Goal: Task Accomplishment & Management: Use online tool/utility

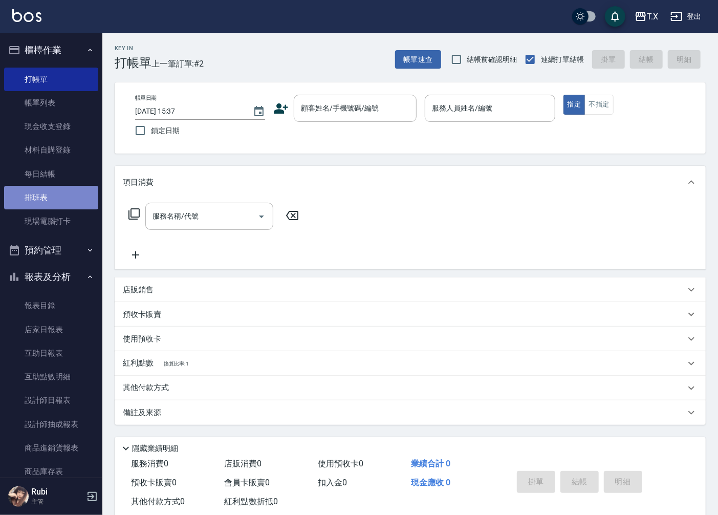
click at [55, 198] on link "排班表" at bounding box center [51, 198] width 94 height 24
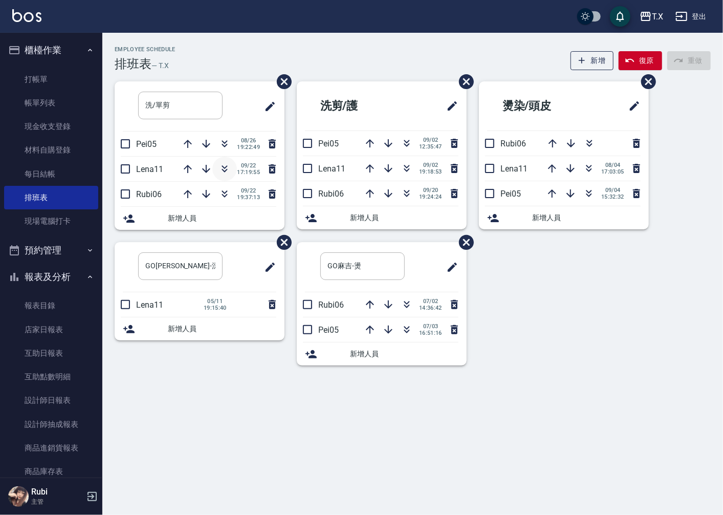
click at [230, 172] on icon "button" at bounding box center [225, 169] width 12 height 12
click at [50, 78] on link "打帳單" at bounding box center [51, 80] width 94 height 24
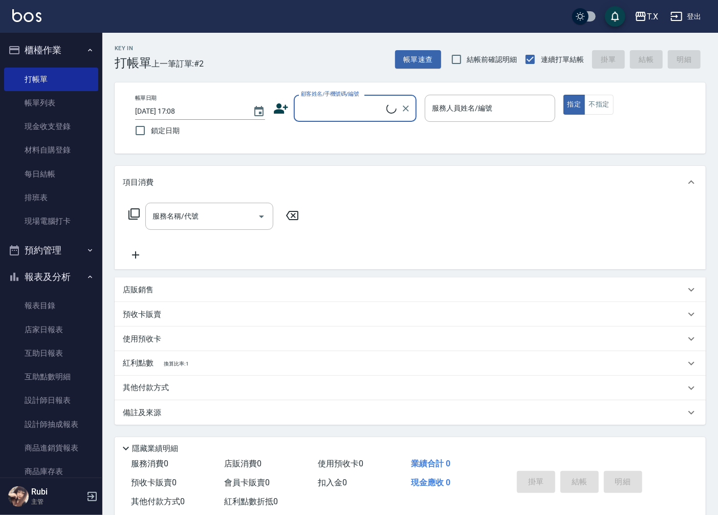
click at [336, 109] on input "顧客姓名/手機號碼/編號" at bounding box center [342, 108] width 88 height 18
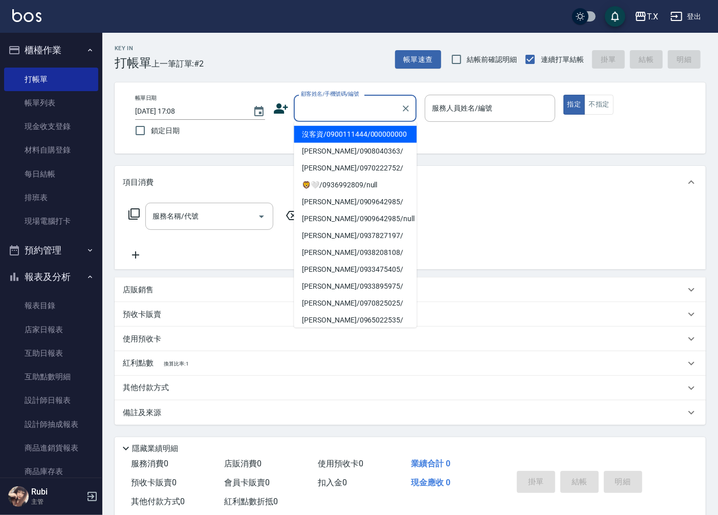
click at [326, 140] on li "沒客資/0900111444/000000000" at bounding box center [355, 134] width 123 height 17
type input "沒客資/0900111444/000000000"
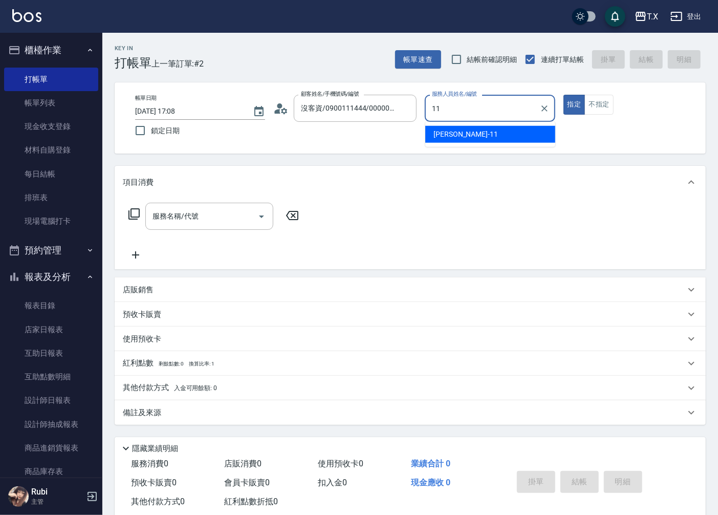
type input "[PERSON_NAME]-11"
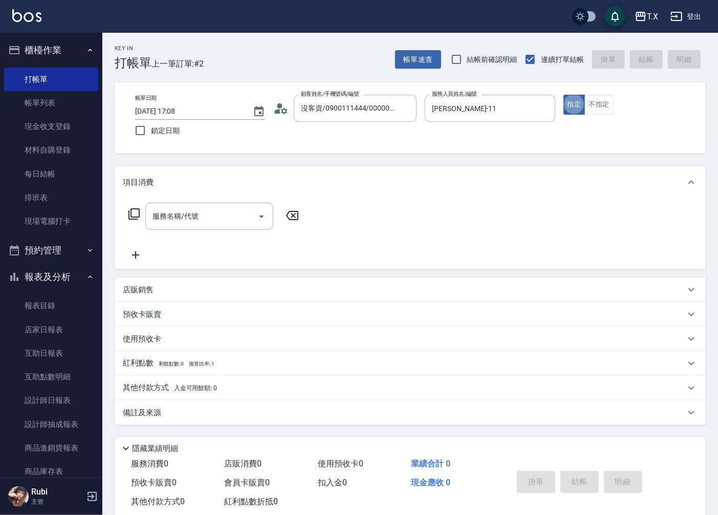
type button "true"
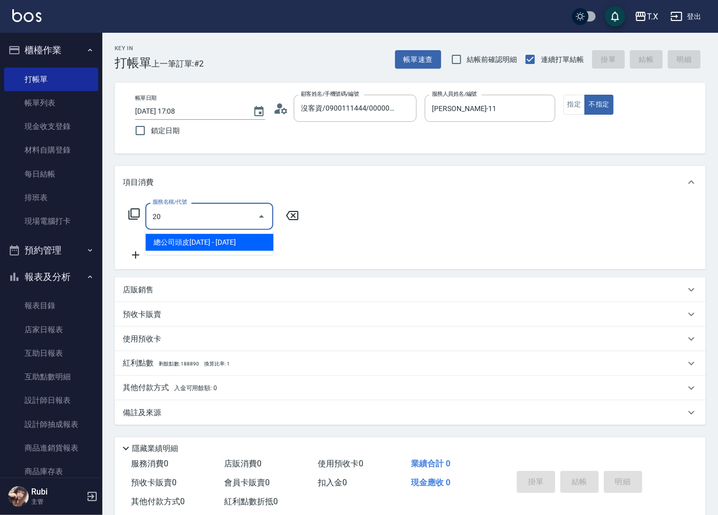
type input "203"
type input "20"
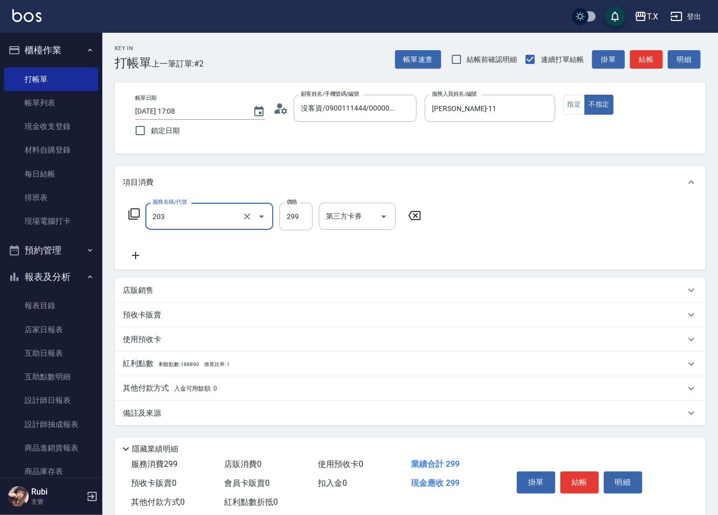
type input "健康洗髮(203)"
type input "3"
type input "0"
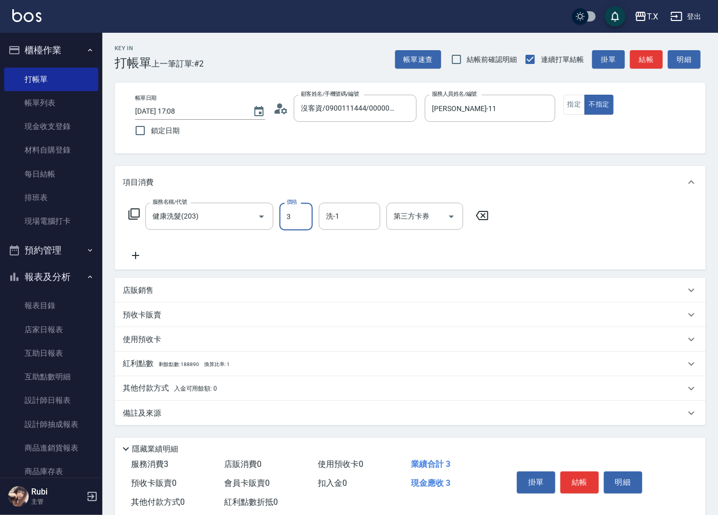
type input "30"
type input "300"
type input "vivi-13"
click at [632, 65] on button "結帳" at bounding box center [646, 59] width 33 height 19
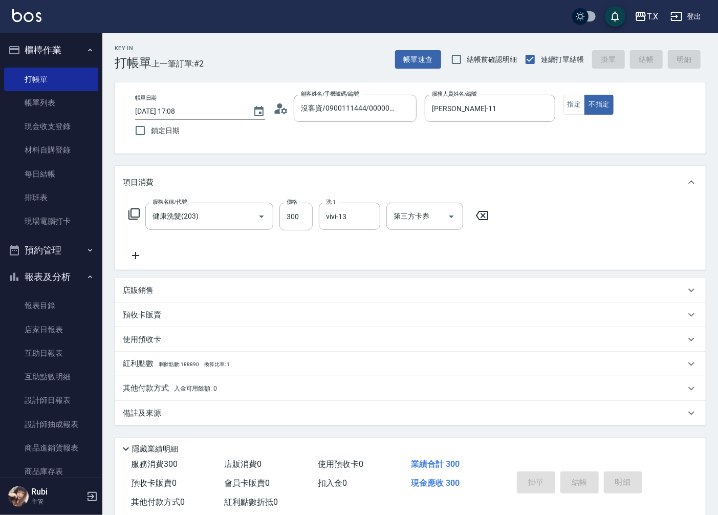
type input "[DATE] 17:09"
type input "0"
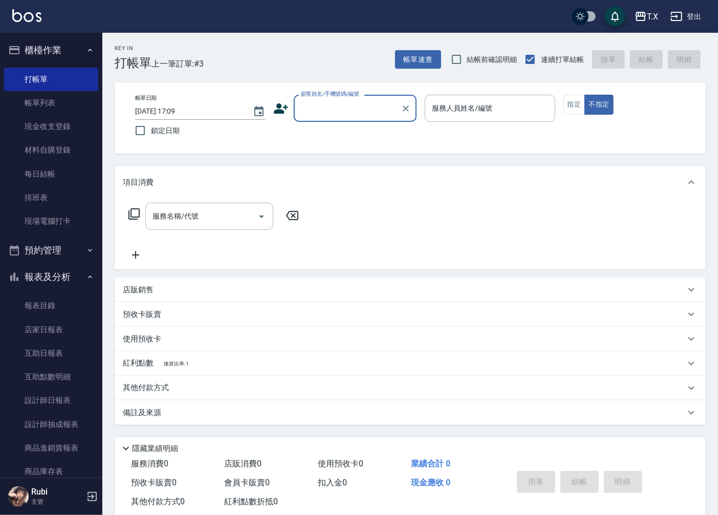
click at [345, 99] on input "顧客姓名/手機號碼/編號" at bounding box center [347, 108] width 98 height 18
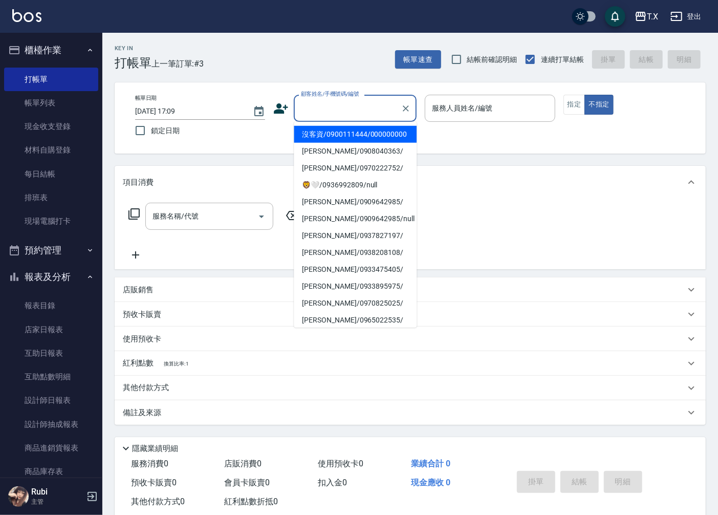
click at [338, 137] on li "沒客資/0900111444/000000000" at bounding box center [355, 134] width 123 height 17
type input "沒客資/0900111444/000000000"
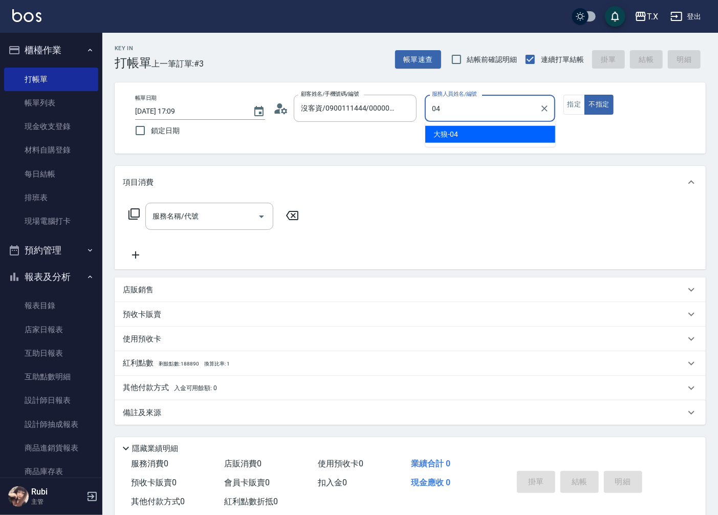
type input "大狼-04"
type button "false"
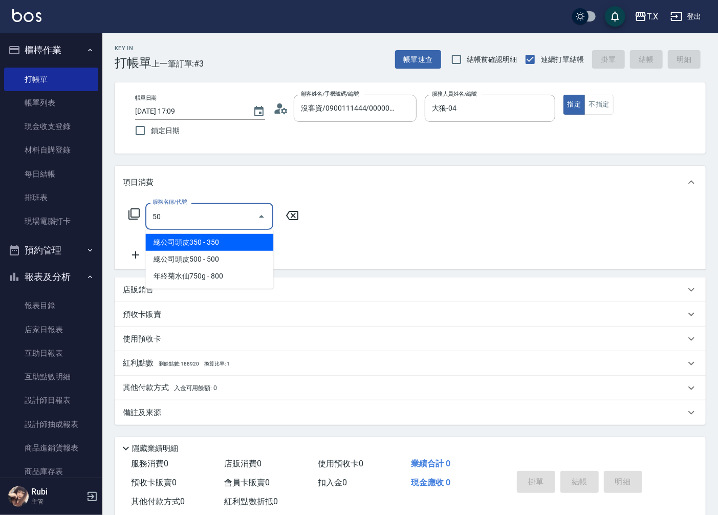
type input "501"
type input "100"
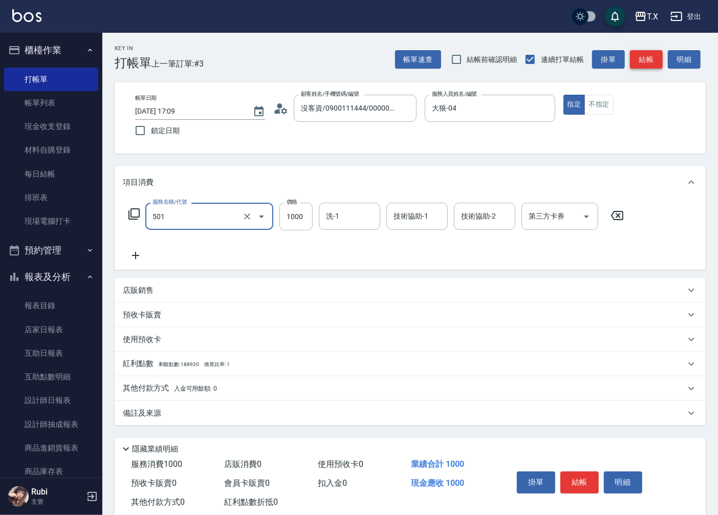
type input "染髮(501)"
click at [656, 61] on button "結帳" at bounding box center [646, 59] width 33 height 19
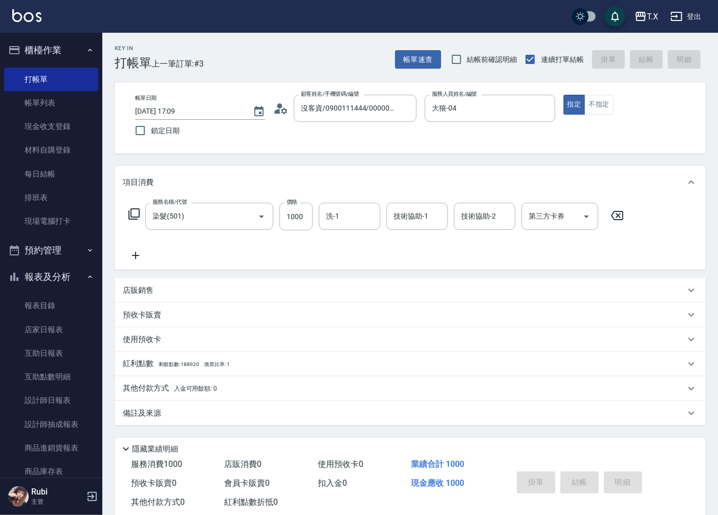
type input "0"
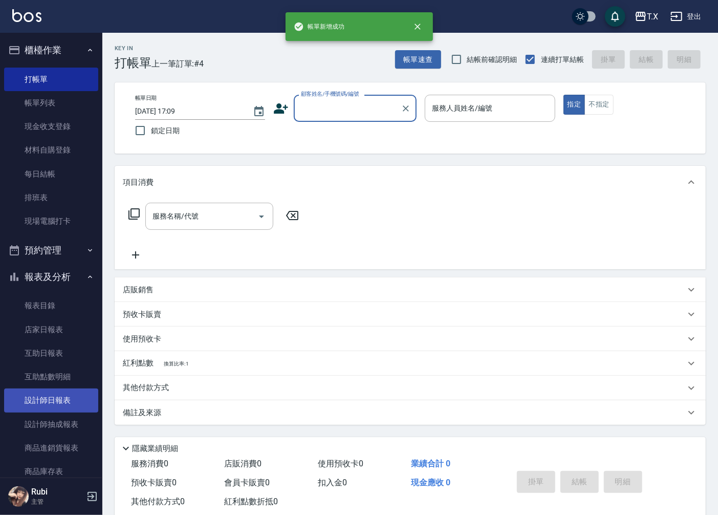
click at [44, 401] on link "設計師日報表" at bounding box center [51, 401] width 94 height 24
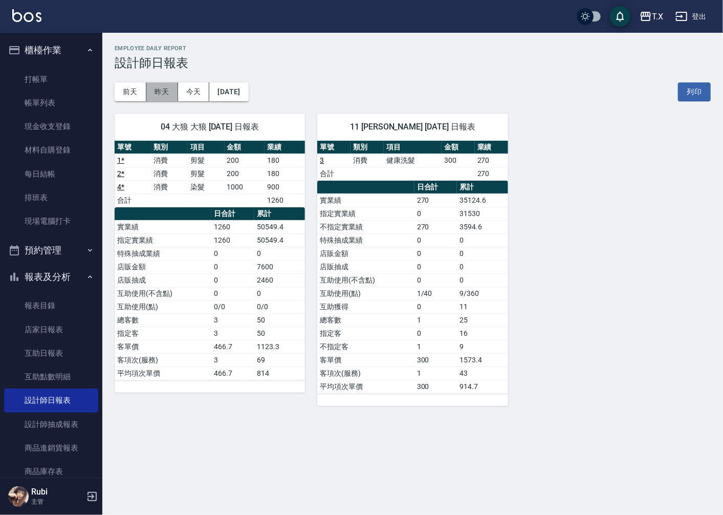
click at [162, 92] on button "昨天" at bounding box center [162, 91] width 32 height 19
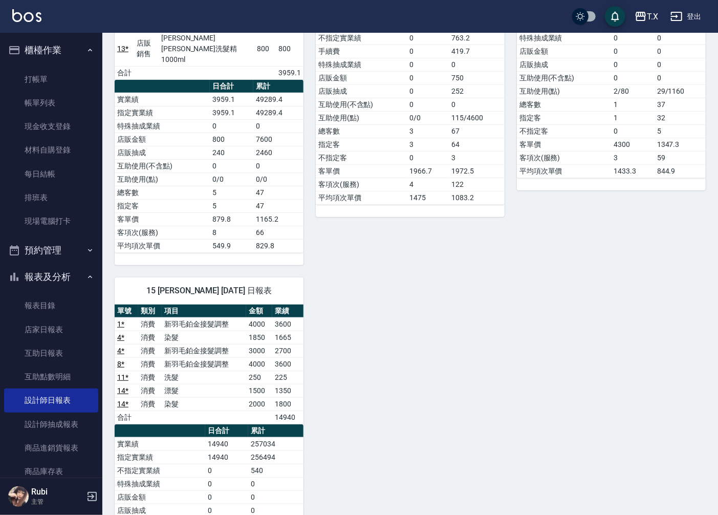
scroll to position [284, 0]
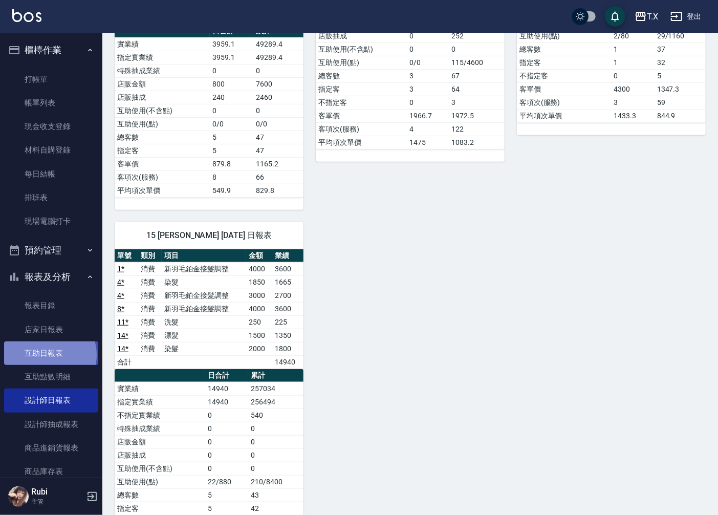
click at [49, 355] on link "互助日報表" at bounding box center [51, 353] width 94 height 24
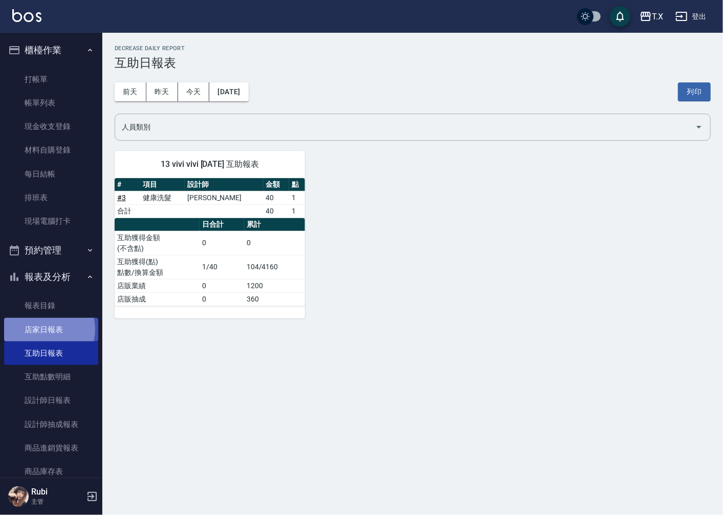
click at [47, 329] on link "店家日報表" at bounding box center [51, 330] width 94 height 24
